Goal: Information Seeking & Learning: Learn about a topic

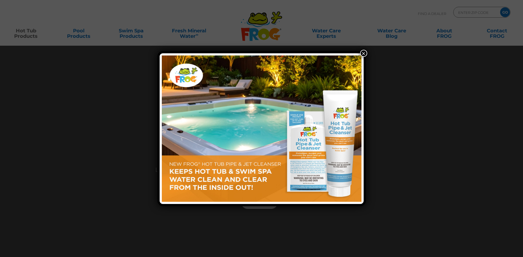
click at [365, 53] on button "×" at bounding box center [363, 53] width 7 height 7
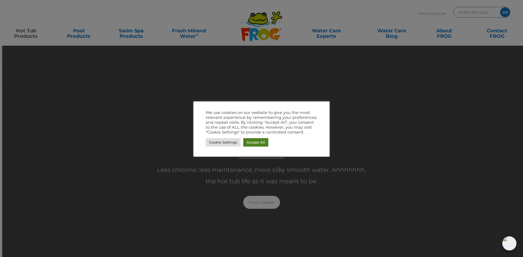
click at [260, 144] on link "Accept All" at bounding box center [255, 142] width 25 height 8
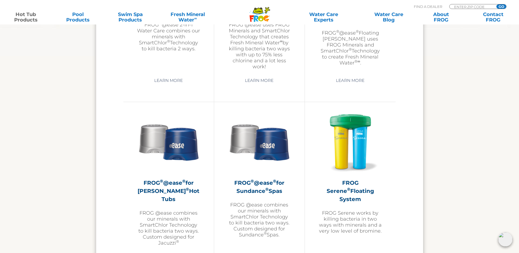
scroll to position [926, 0]
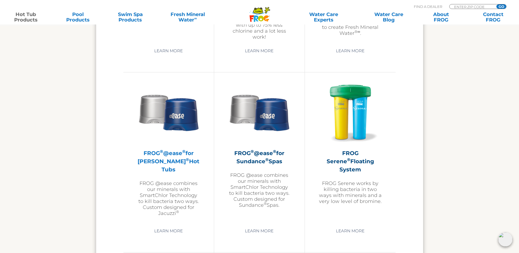
click at [174, 162] on h2 "FROG ® @ease ® for Jacuzzi ® Hot Tubs" at bounding box center [168, 161] width 63 height 24
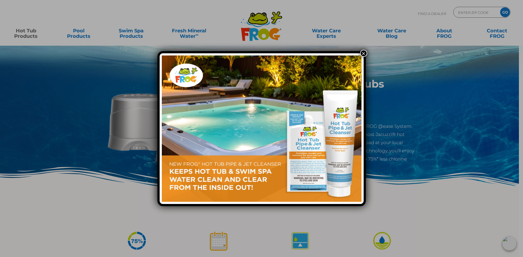
click at [365, 55] on button "×" at bounding box center [363, 53] width 7 height 7
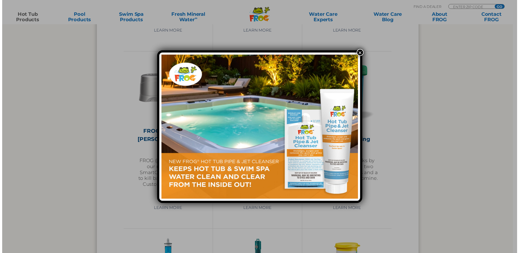
scroll to position [926, 0]
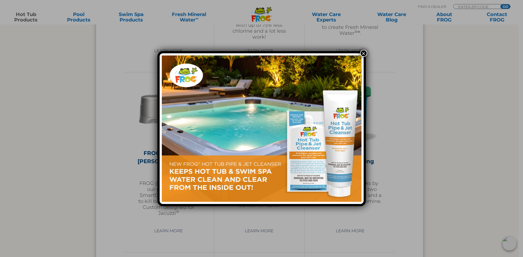
click at [362, 53] on button "×" at bounding box center [363, 53] width 7 height 7
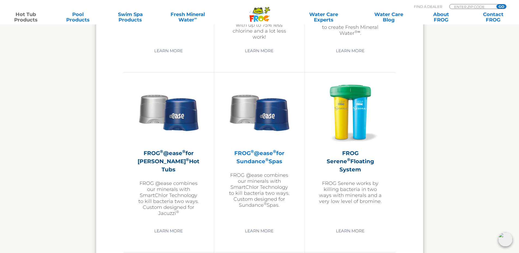
click at [257, 156] on h2 "FROG ® @ease ® for Sundance ® Spas" at bounding box center [259, 157] width 63 height 16
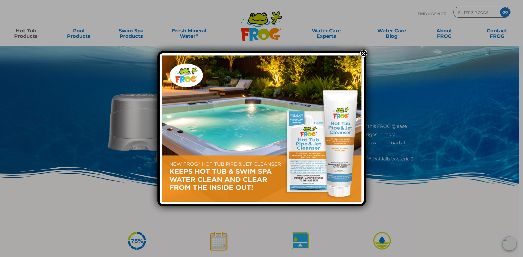
click at [365, 54] on button "×" at bounding box center [363, 53] width 7 height 7
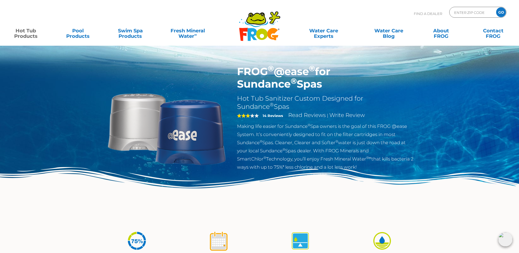
drag, startPoint x: 238, startPoint y: 70, endPoint x: 267, endPoint y: 87, distance: 34.4
click at [267, 87] on h1 "FROG ® @ease ® for Sundance ® Spas" at bounding box center [326, 77] width 178 height 25
copy h1 "FROG ® @ease ® for Sundance ® Spas"
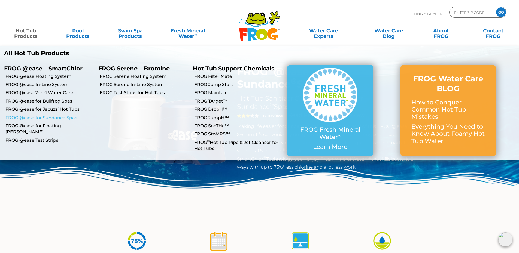
click at [43, 117] on link "FROG @ease for Sundance Spas" at bounding box center [49, 118] width 89 height 6
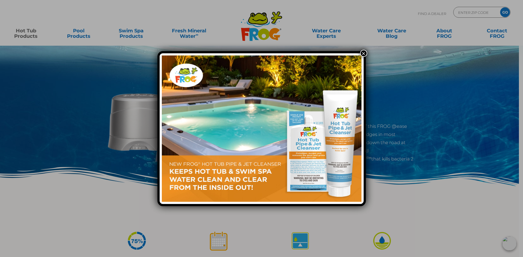
click at [366, 53] on button "×" at bounding box center [363, 53] width 7 height 7
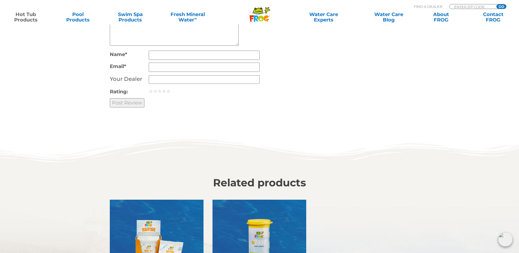
scroll to position [1552, 0]
